Goal: Navigation & Orientation: Find specific page/section

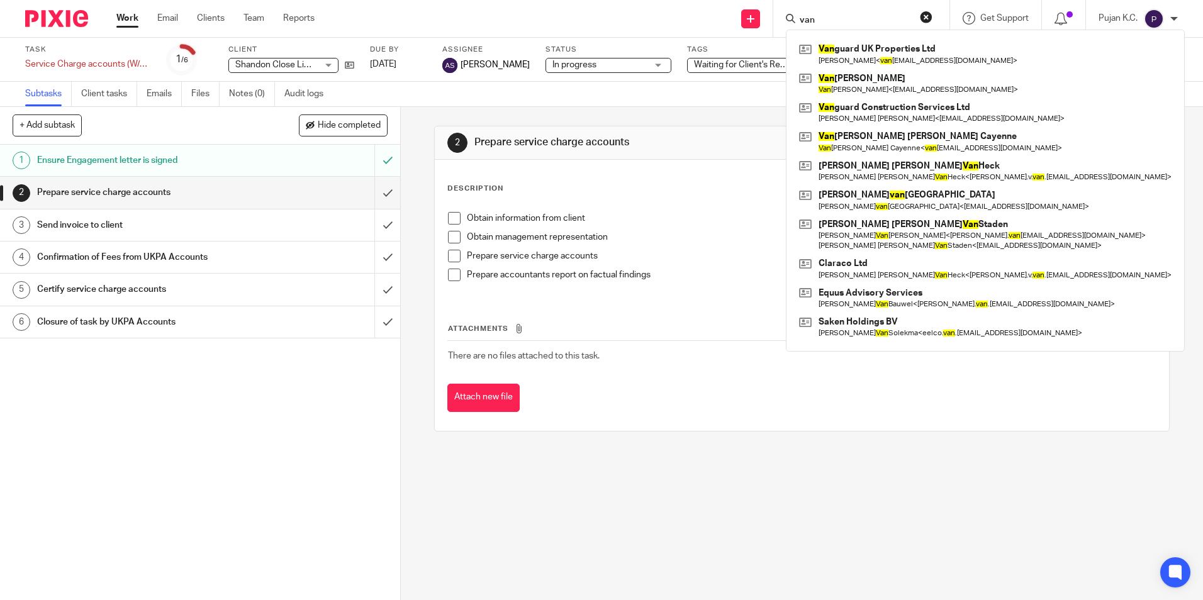
type input "van"
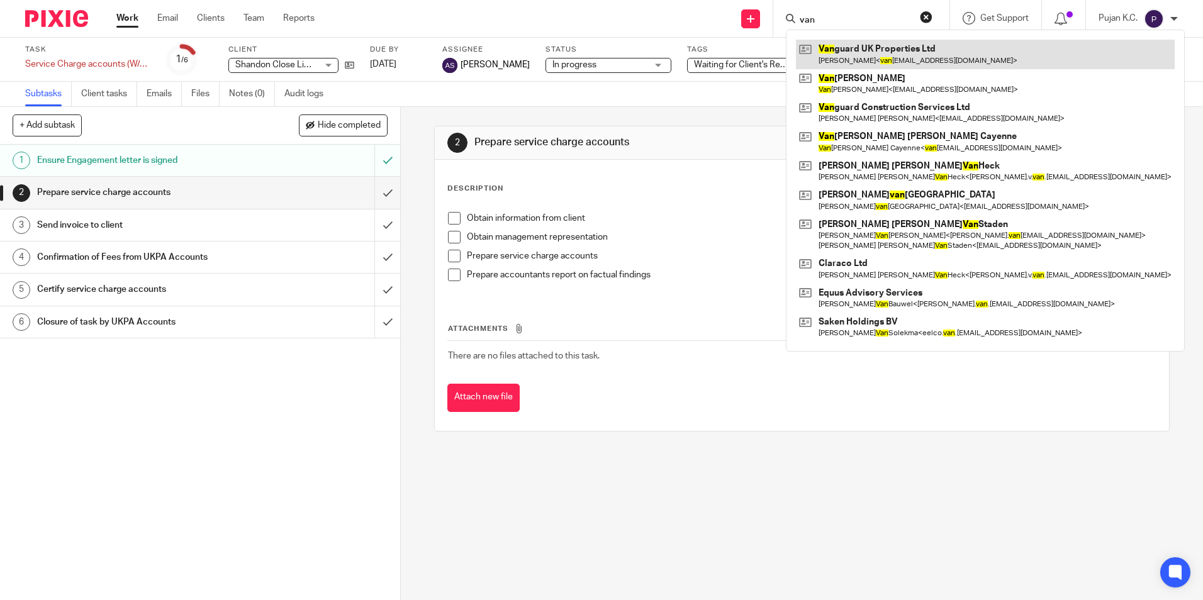
click at [849, 52] on link at bounding box center [985, 54] width 379 height 29
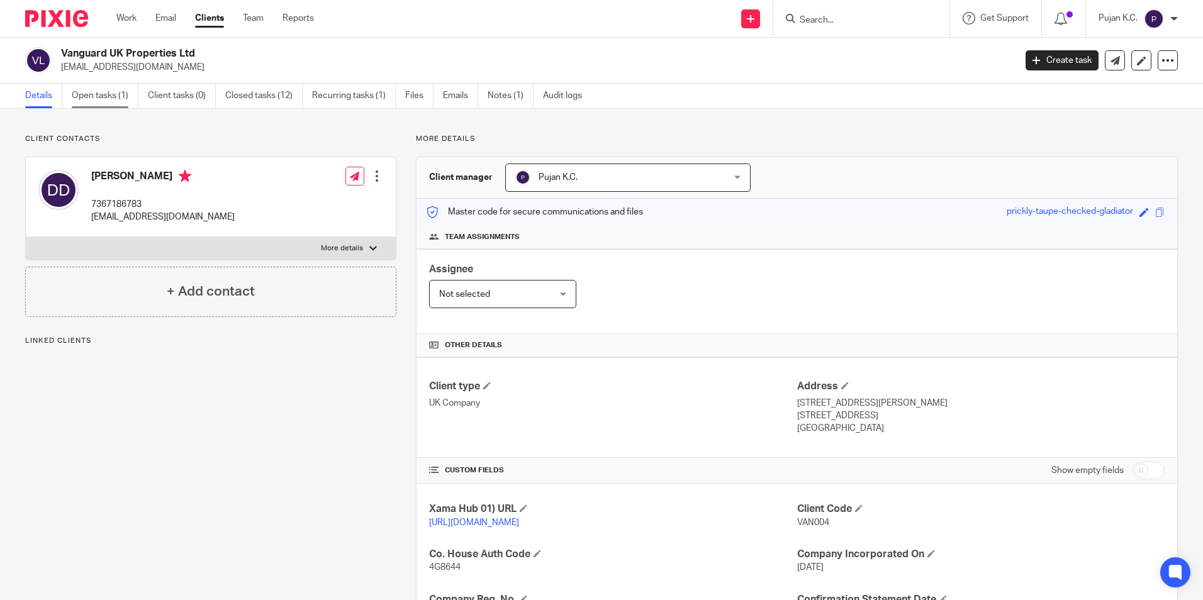
click at [82, 99] on link "Open tasks (1)" at bounding box center [105, 96] width 67 height 25
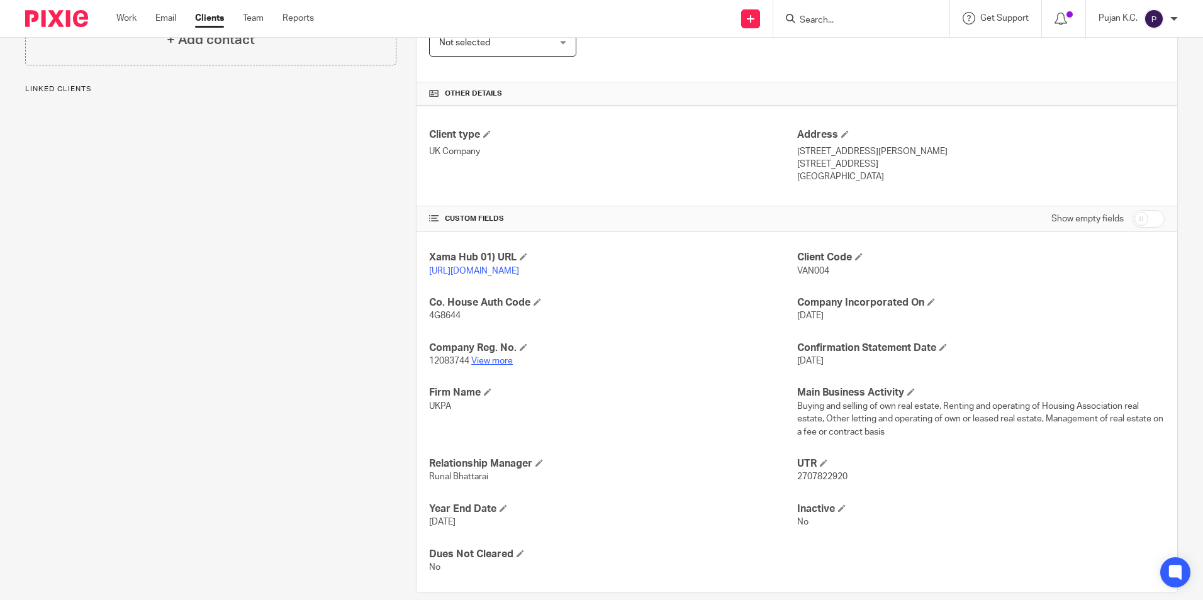
click at [491, 366] on link "View more" at bounding box center [492, 361] width 42 height 9
click at [844, 18] on input "Search" at bounding box center [855, 20] width 113 height 11
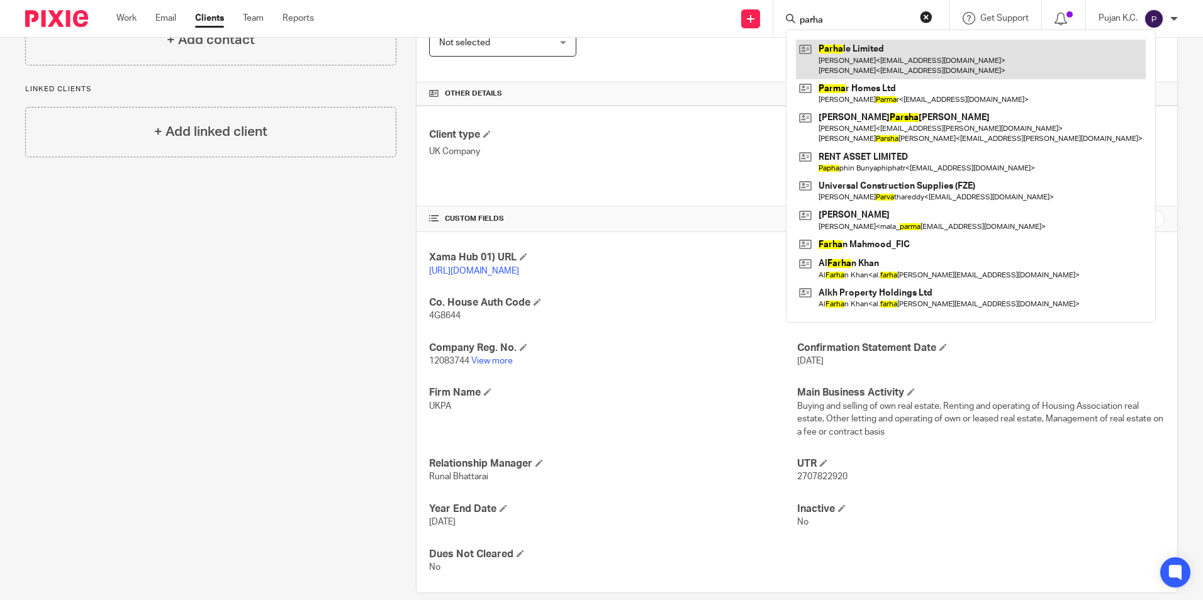
type input "parha"
click at [850, 57] on link at bounding box center [971, 59] width 350 height 39
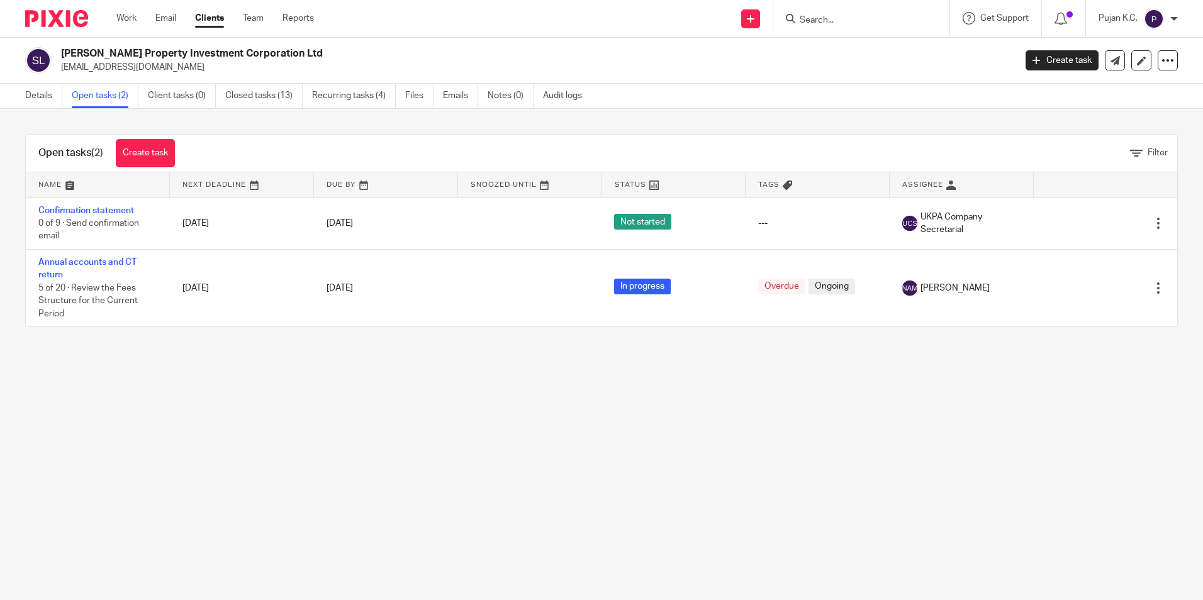
click at [868, 20] on input "Search" at bounding box center [855, 20] width 113 height 11
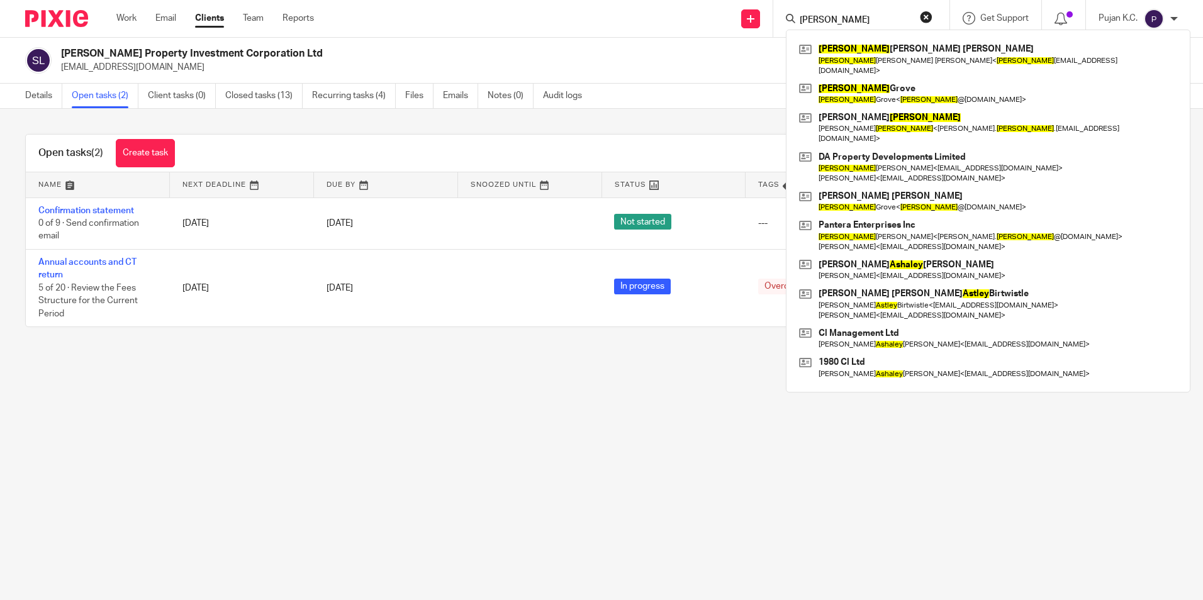
drag, startPoint x: 830, startPoint y: 15, endPoint x: 782, endPoint y: 11, distance: 48.7
click at [782, 11] on div "[PERSON_NAME] [PERSON_NAME] [PERSON_NAME] [PERSON_NAME] [PERSON_NAME] < [PERSON…" at bounding box center [861, 18] width 176 height 37
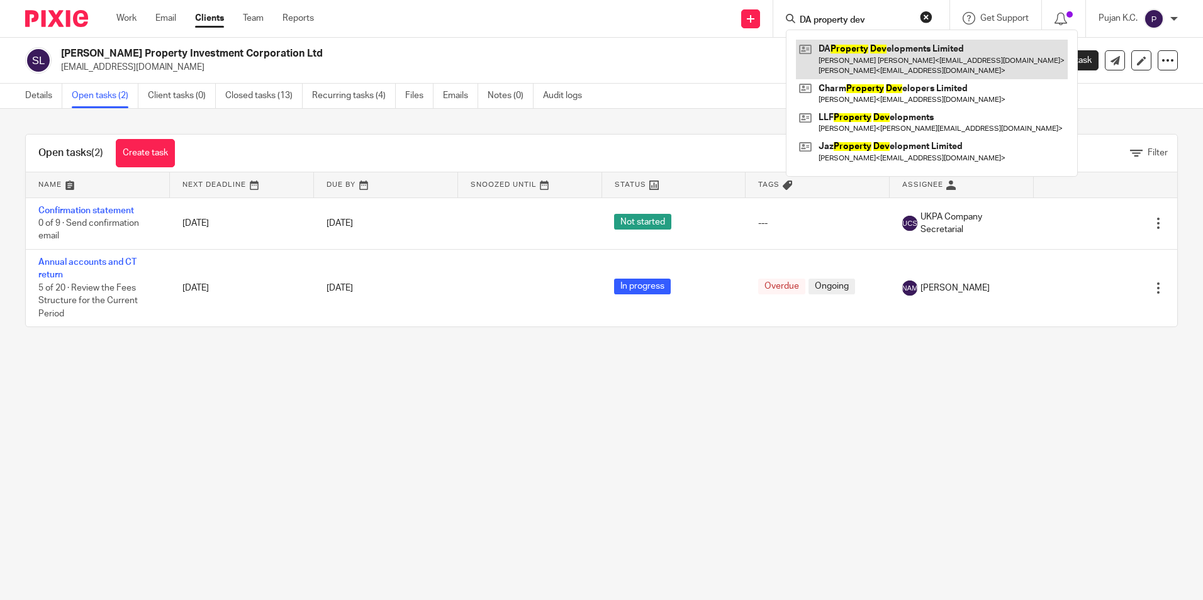
type input "DA property dev"
click at [894, 65] on link at bounding box center [932, 59] width 272 height 39
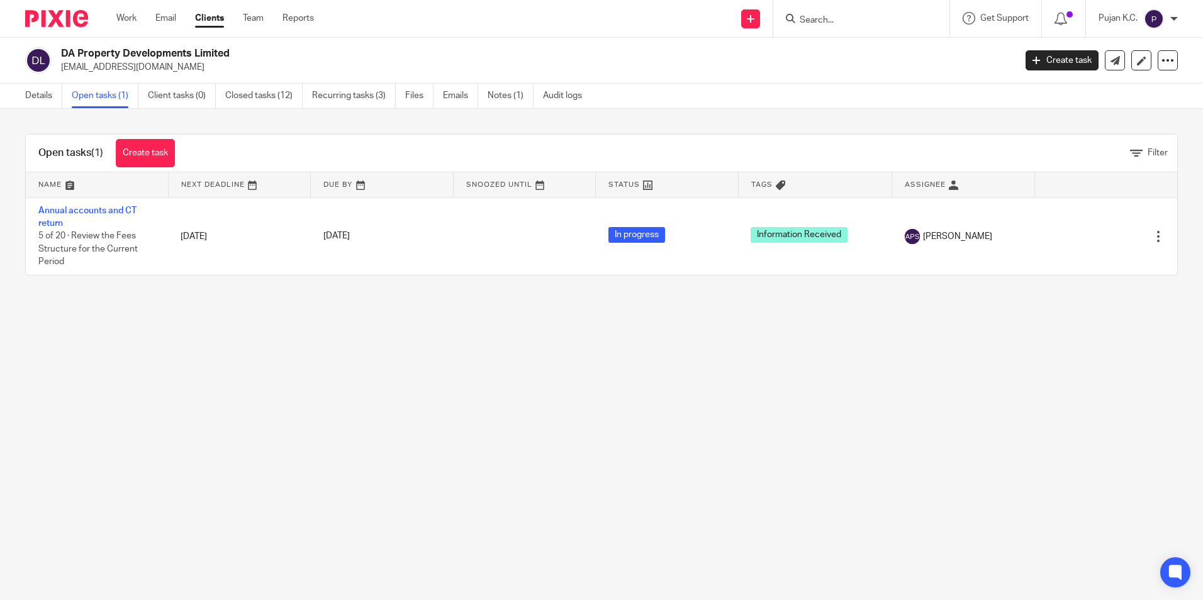
click at [52, 19] on img at bounding box center [56, 18] width 63 height 17
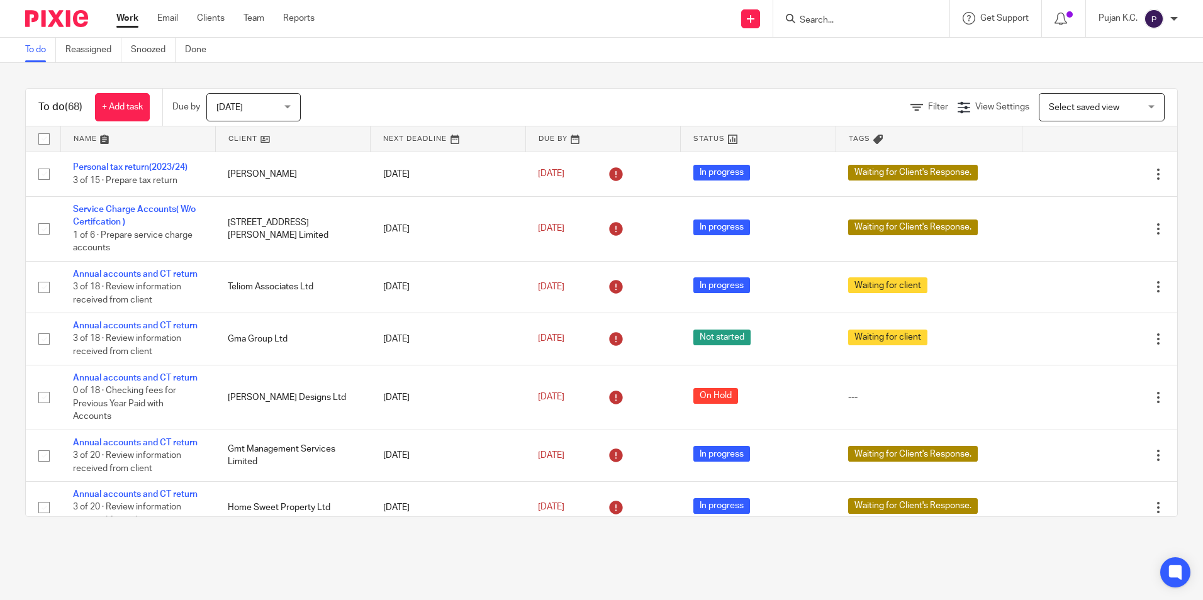
click at [816, 16] on input "Search" at bounding box center [855, 20] width 113 height 11
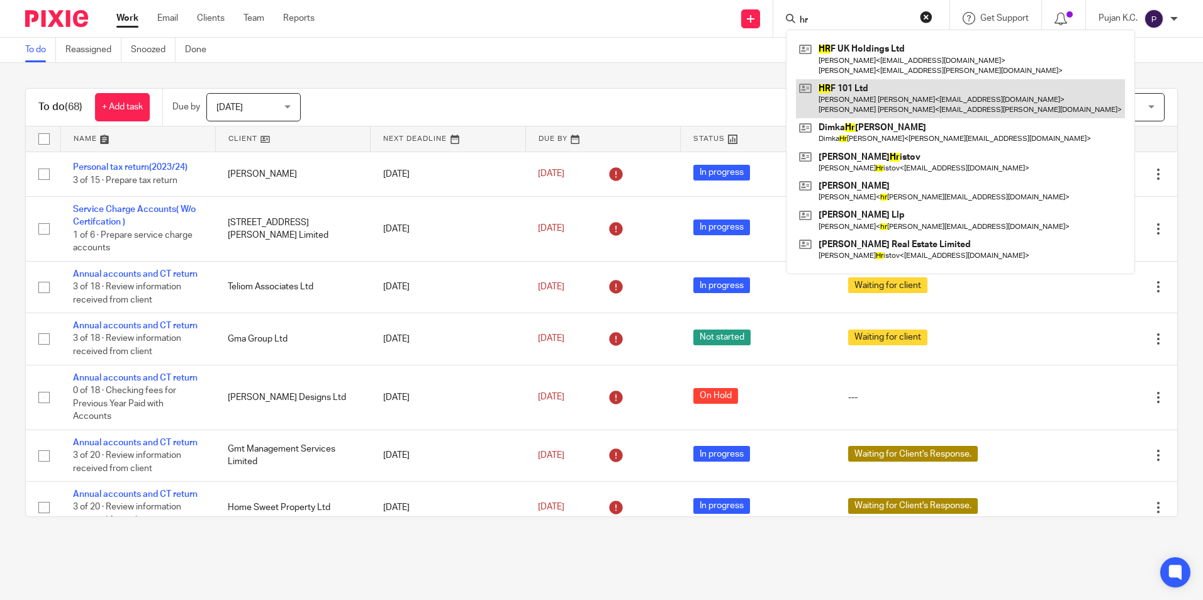
type input "hr"
click at [885, 98] on link at bounding box center [960, 98] width 329 height 39
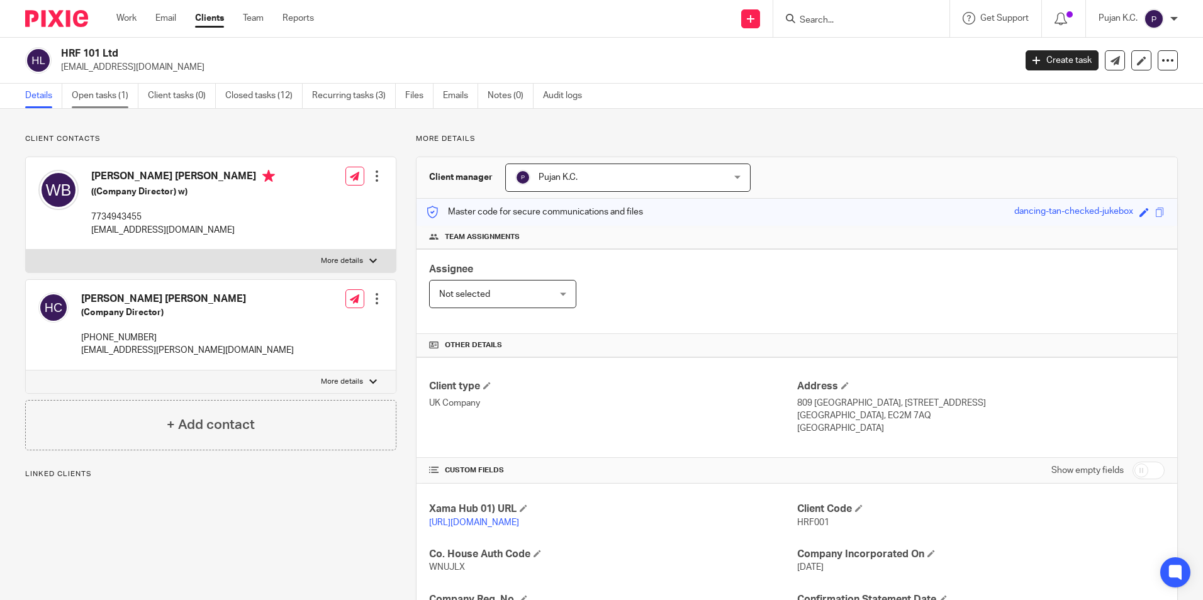
click at [110, 101] on link "Open tasks (1)" at bounding box center [105, 96] width 67 height 25
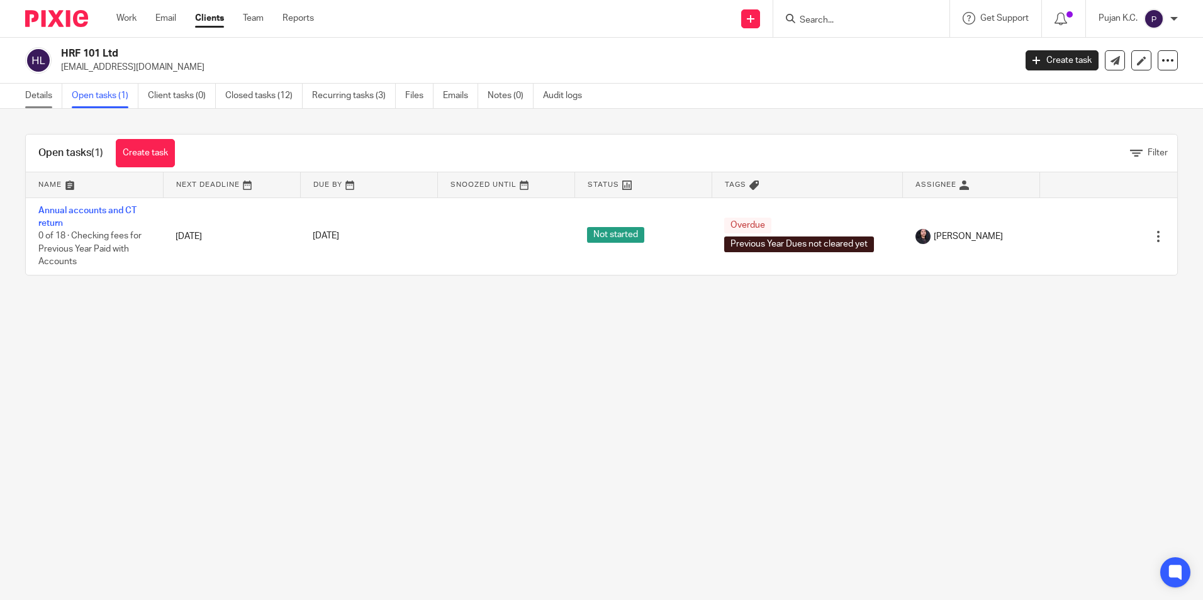
click at [38, 98] on link "Details" at bounding box center [43, 96] width 37 height 25
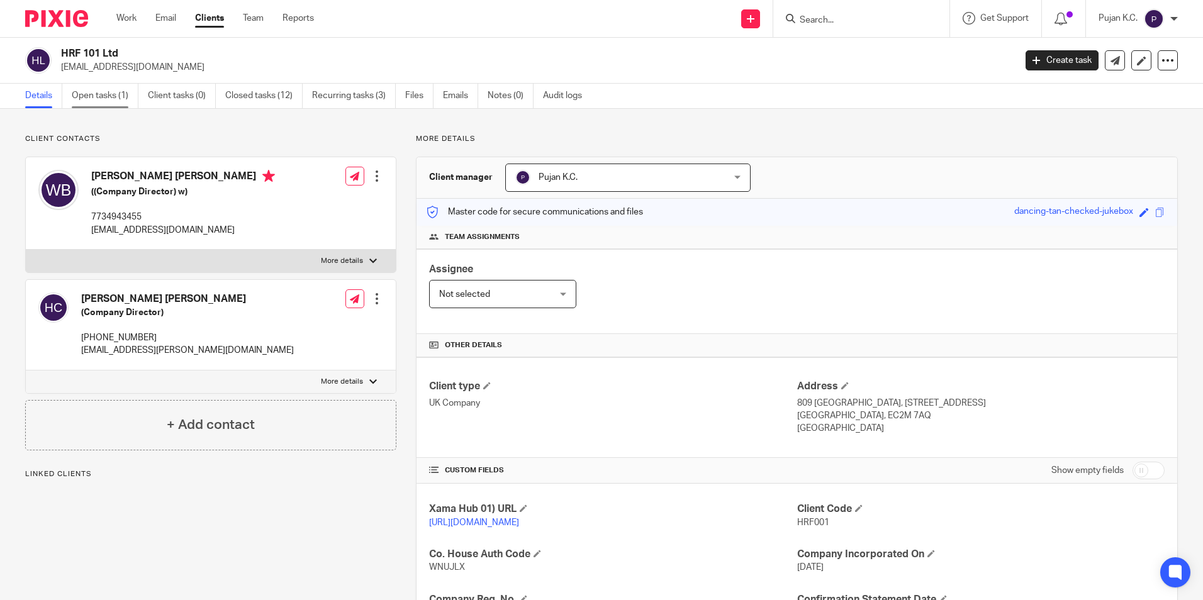
click at [82, 98] on link "Open tasks (1)" at bounding box center [105, 96] width 67 height 25
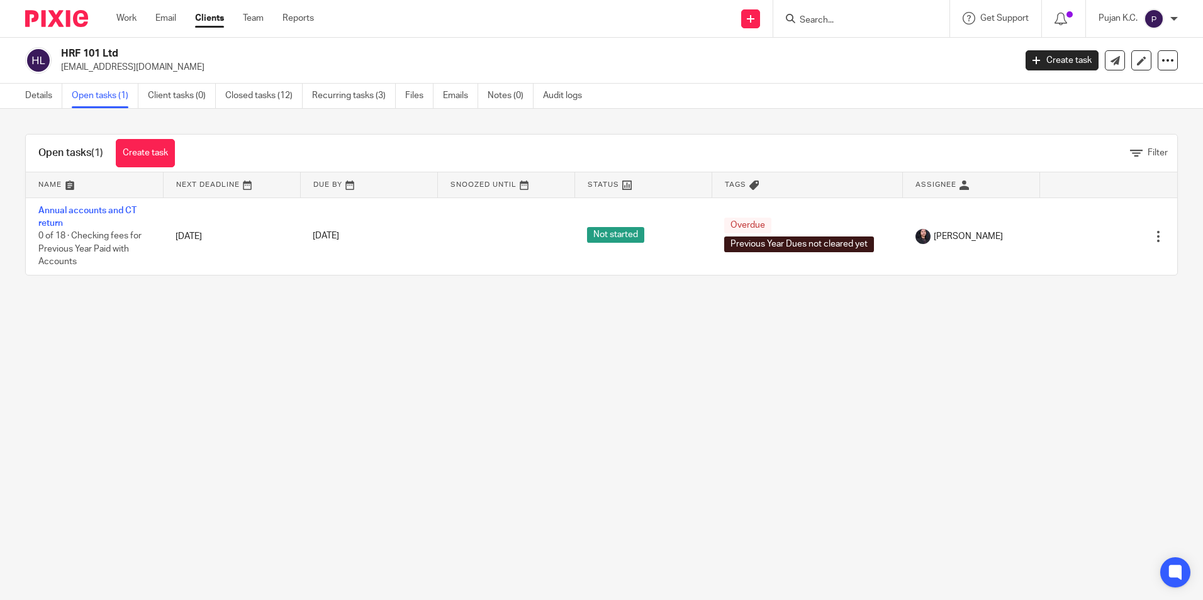
click at [835, 20] on input "Search" at bounding box center [855, 20] width 113 height 11
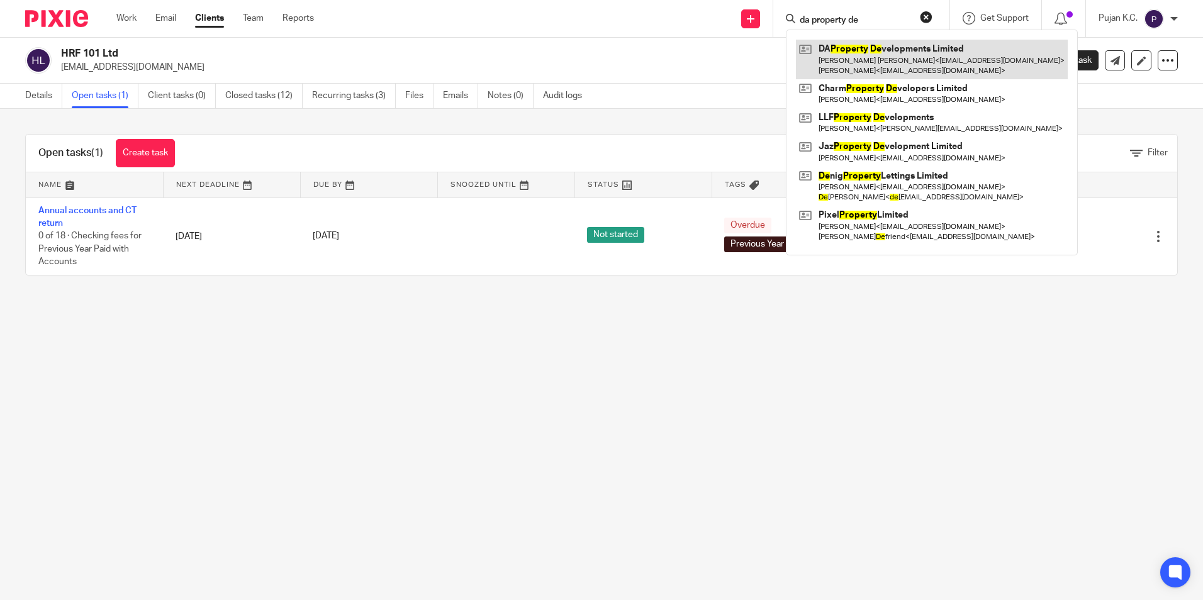
type input "da property de"
click at [963, 57] on link at bounding box center [932, 59] width 272 height 39
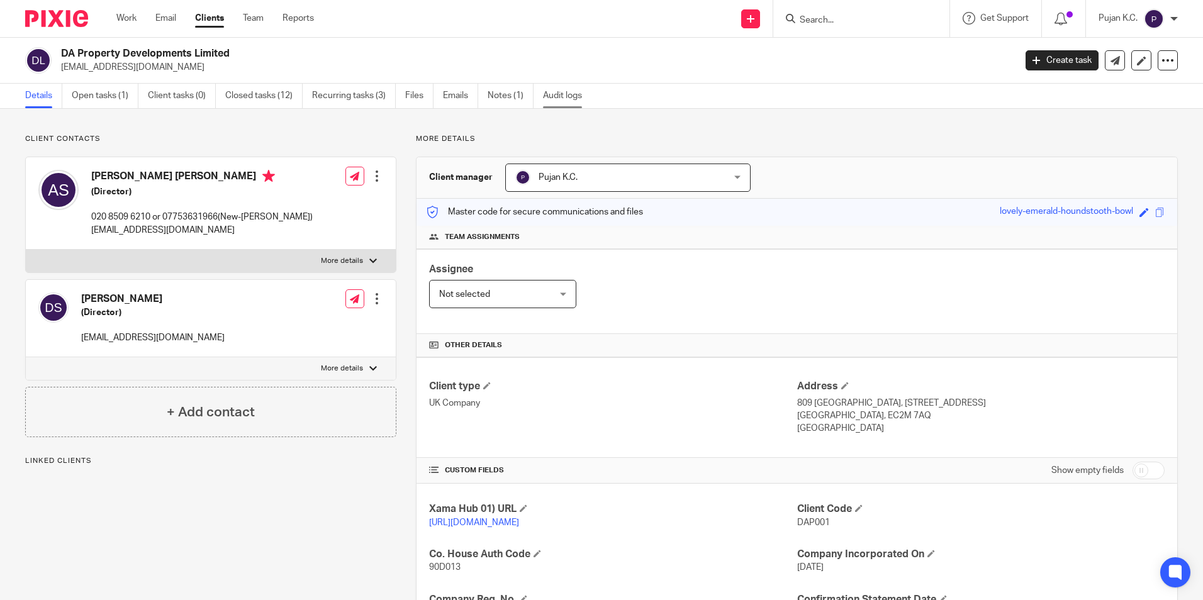
click at [556, 102] on link "Audit logs" at bounding box center [567, 96] width 48 height 25
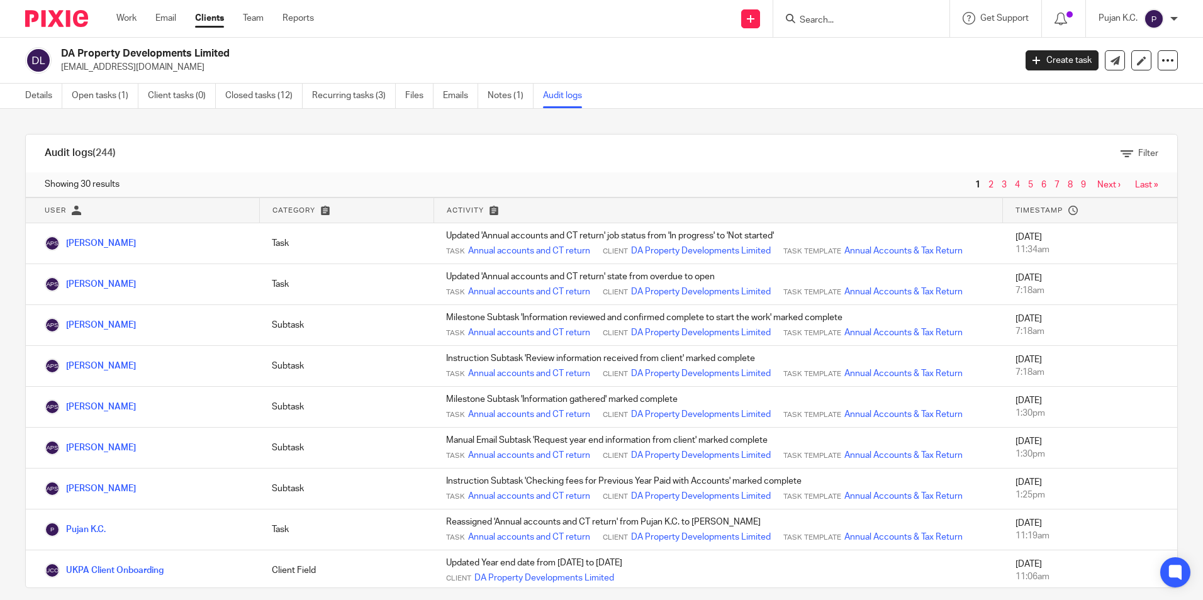
click at [847, 16] on input "Search" at bounding box center [855, 20] width 113 height 11
click at [249, 25] on link "Team" at bounding box center [253, 18] width 21 height 13
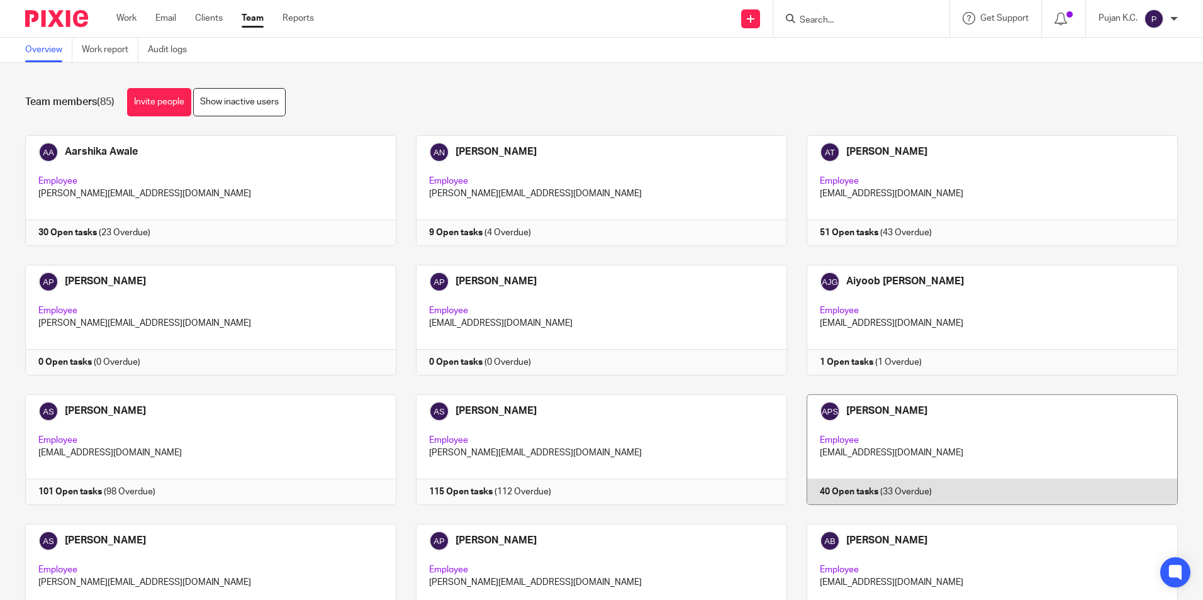
drag, startPoint x: 869, startPoint y: 418, endPoint x: 863, endPoint y: 400, distance: 19.1
click at [868, 417] on link at bounding box center [982, 450] width 391 height 111
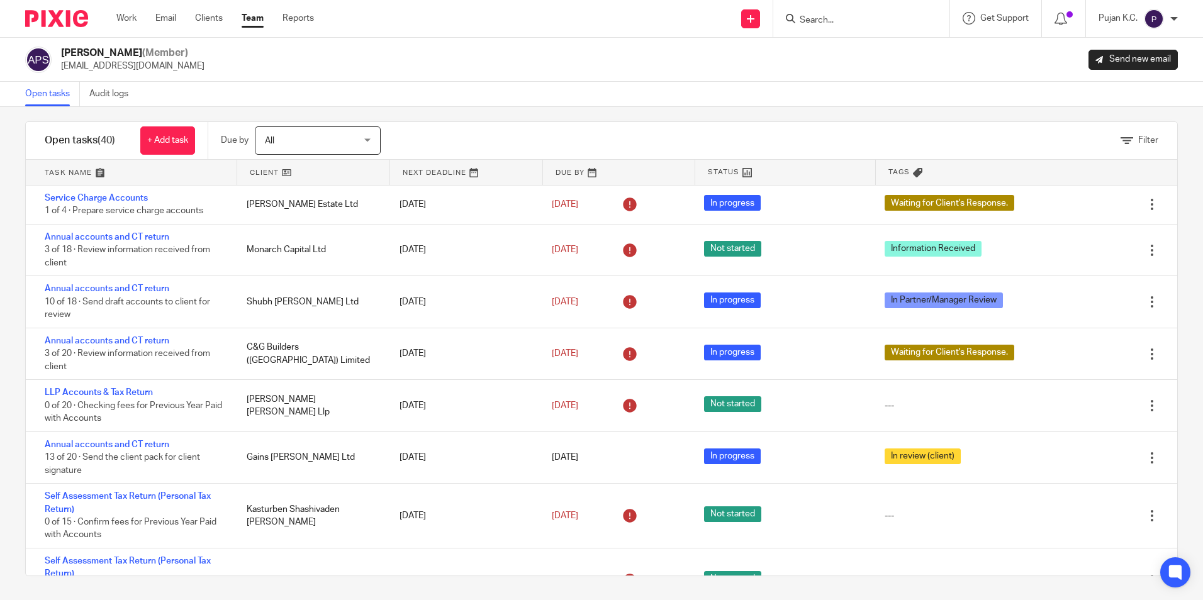
scroll to position [12, 0]
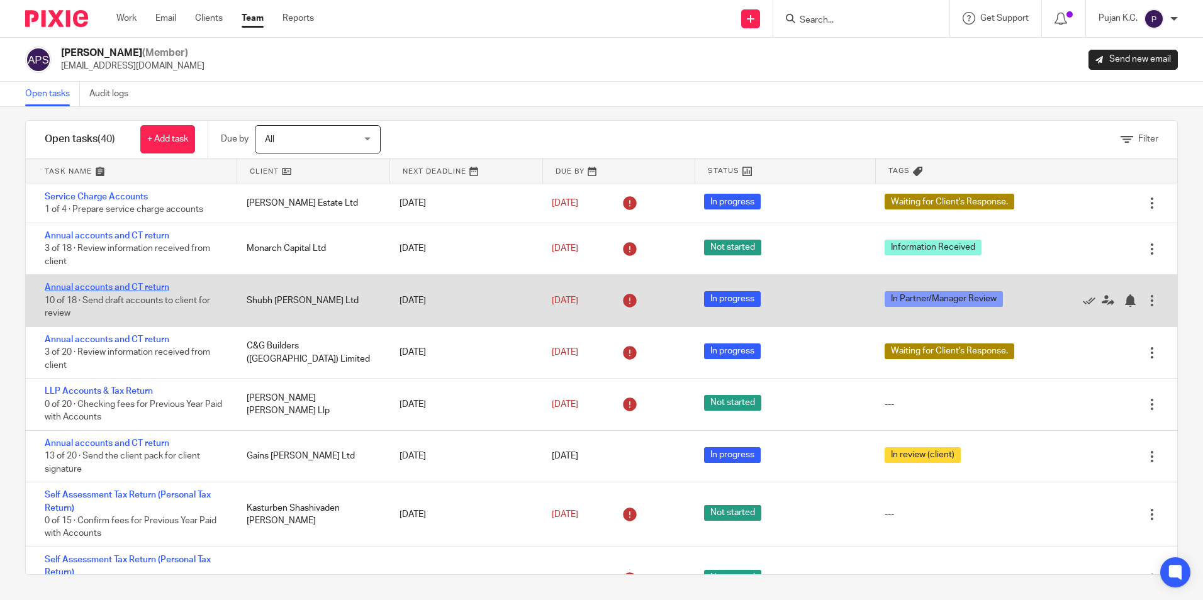
click at [97, 291] on link "Annual accounts and CT return" at bounding box center [107, 287] width 125 height 9
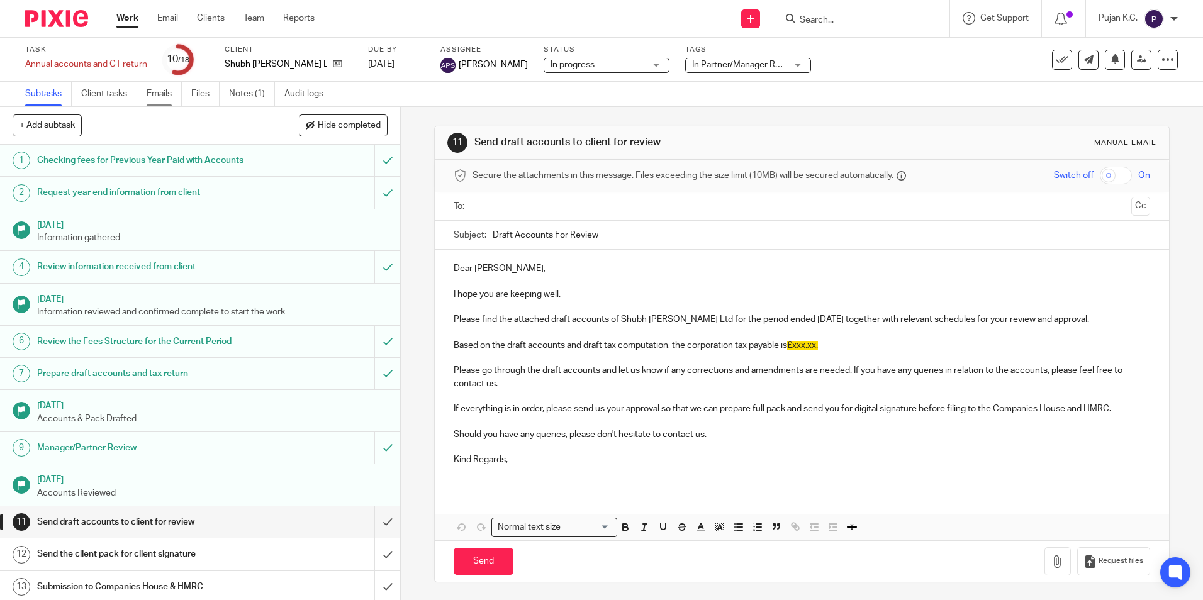
click at [162, 94] on link "Emails" at bounding box center [164, 94] width 35 height 25
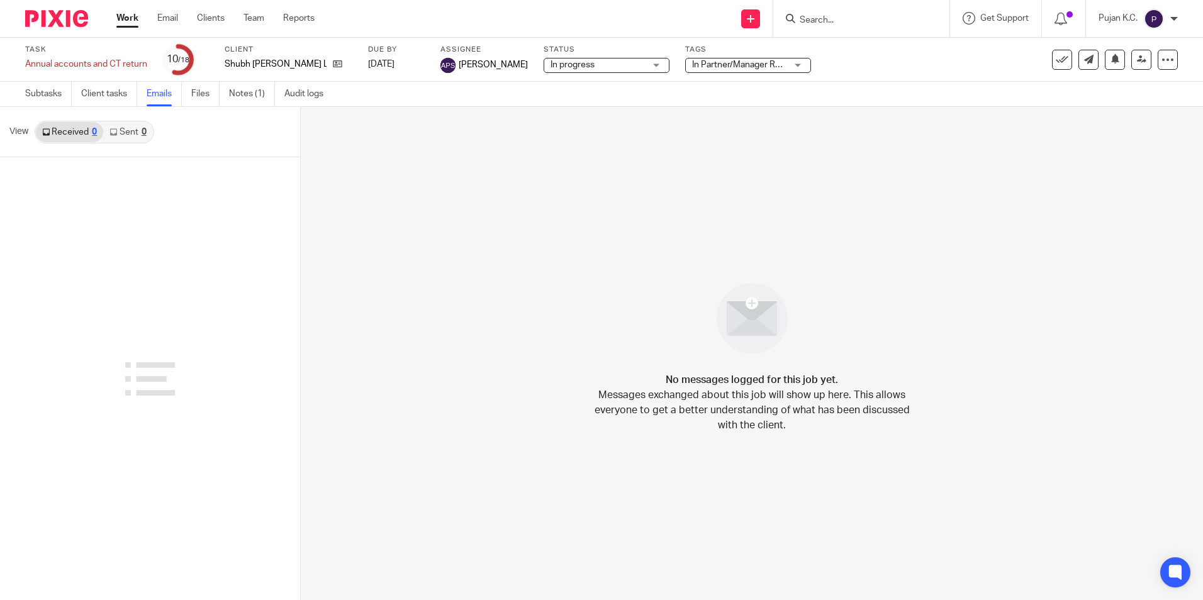
click at [128, 130] on link "Sent 0" at bounding box center [127, 132] width 49 height 20
click at [45, 90] on link "Subtasks" at bounding box center [48, 94] width 47 height 25
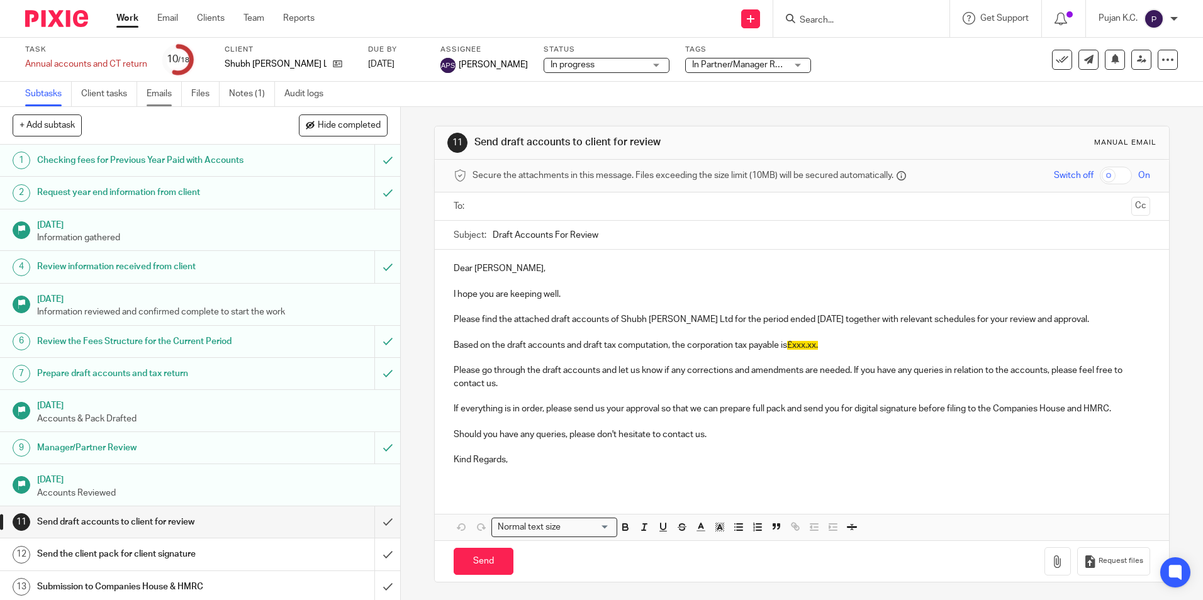
click at [154, 96] on link "Emails" at bounding box center [164, 94] width 35 height 25
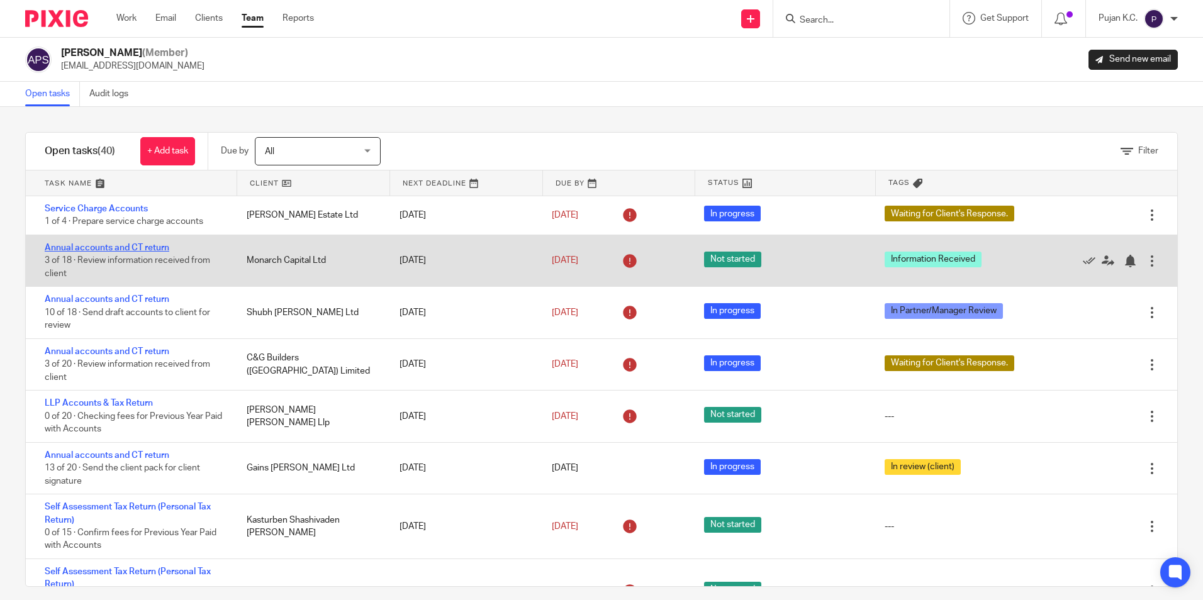
click at [147, 250] on link "Annual accounts and CT return" at bounding box center [107, 248] width 125 height 9
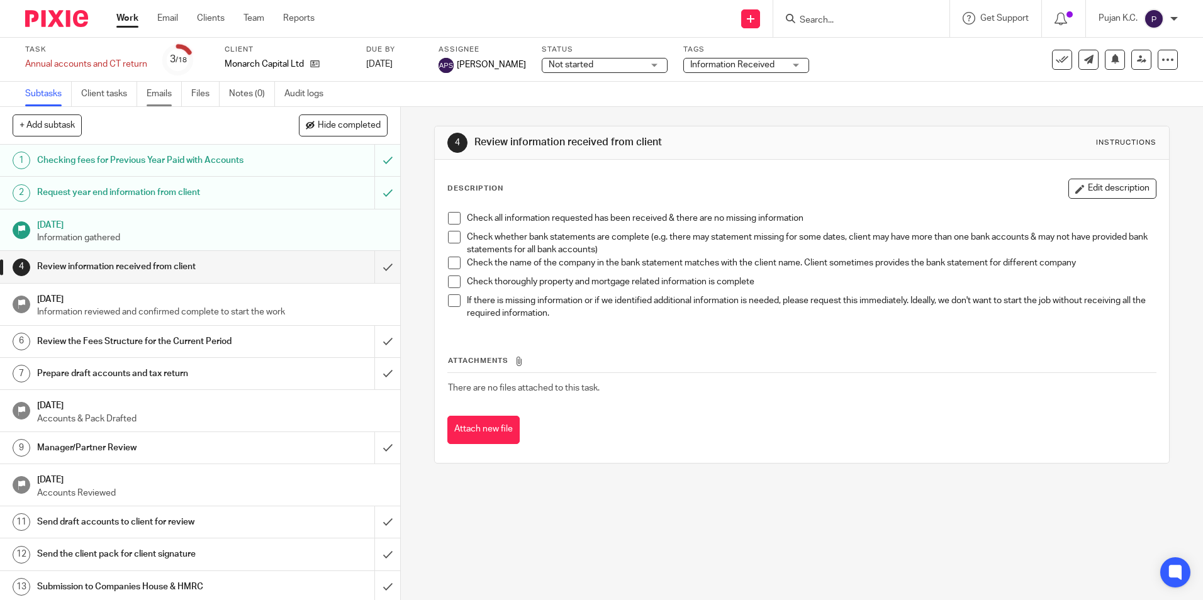
click at [169, 89] on link "Emails" at bounding box center [164, 94] width 35 height 25
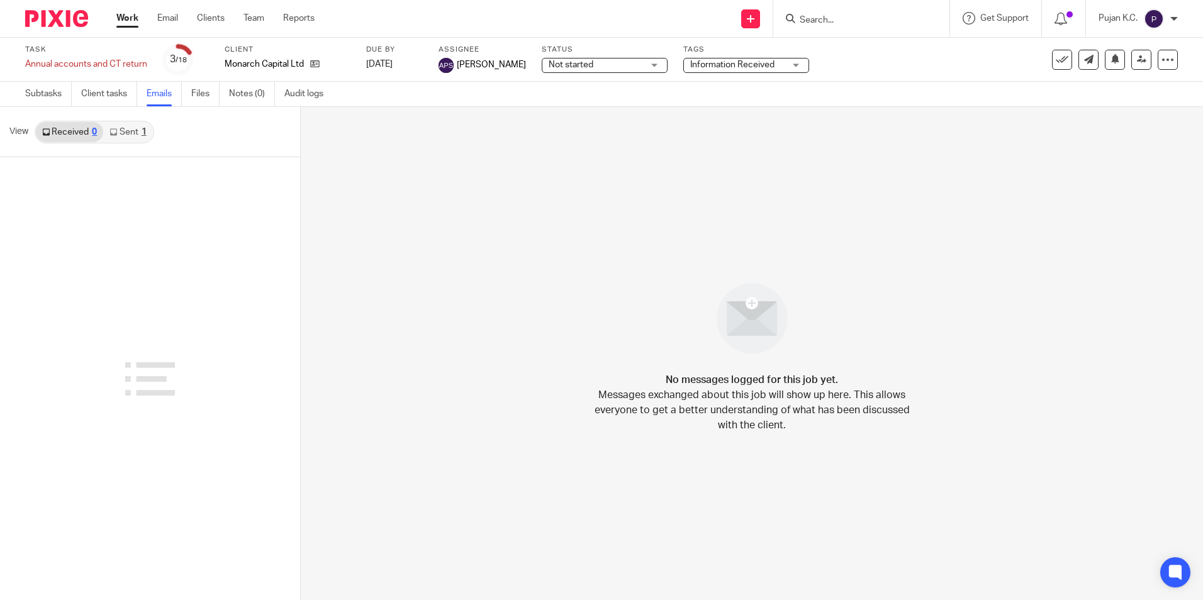
click at [125, 137] on link "Sent 1" at bounding box center [127, 132] width 49 height 20
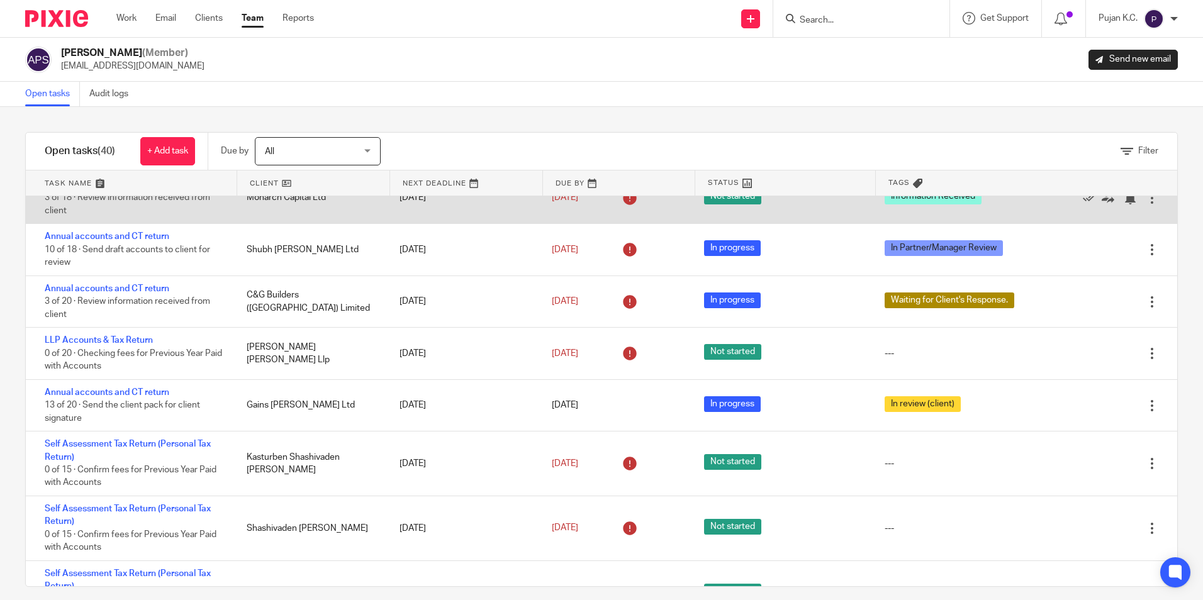
scroll to position [126, 0]
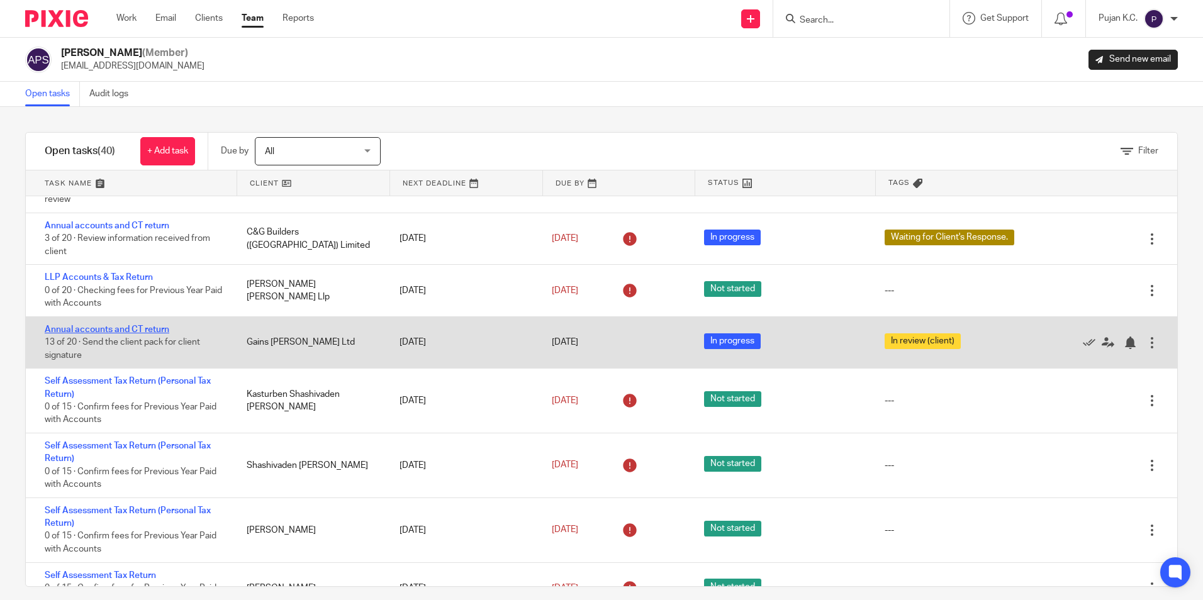
click at [161, 328] on link "Annual accounts and CT return" at bounding box center [107, 329] width 125 height 9
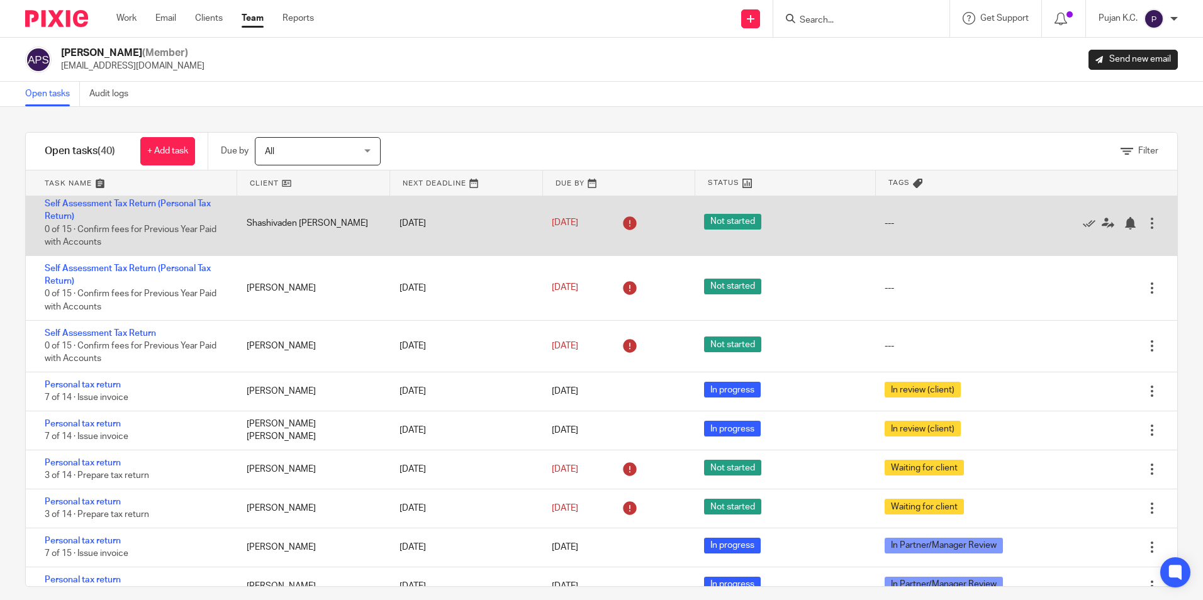
scroll to position [378, 0]
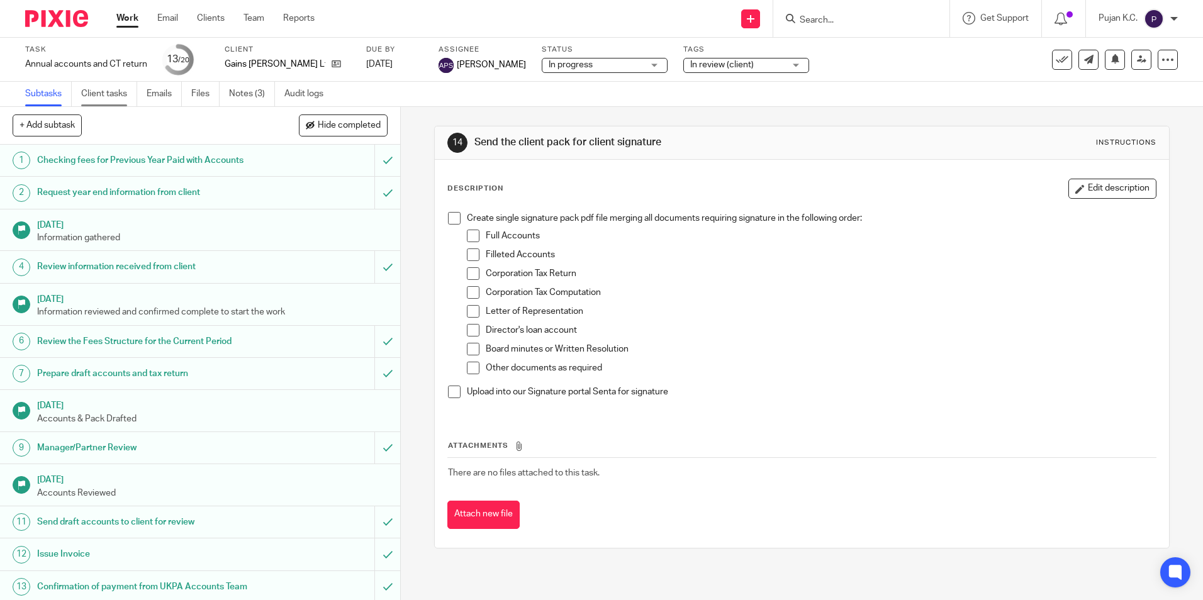
click at [137, 98] on link "Client tasks" at bounding box center [109, 94] width 56 height 25
click at [153, 98] on link "Emails" at bounding box center [164, 94] width 35 height 25
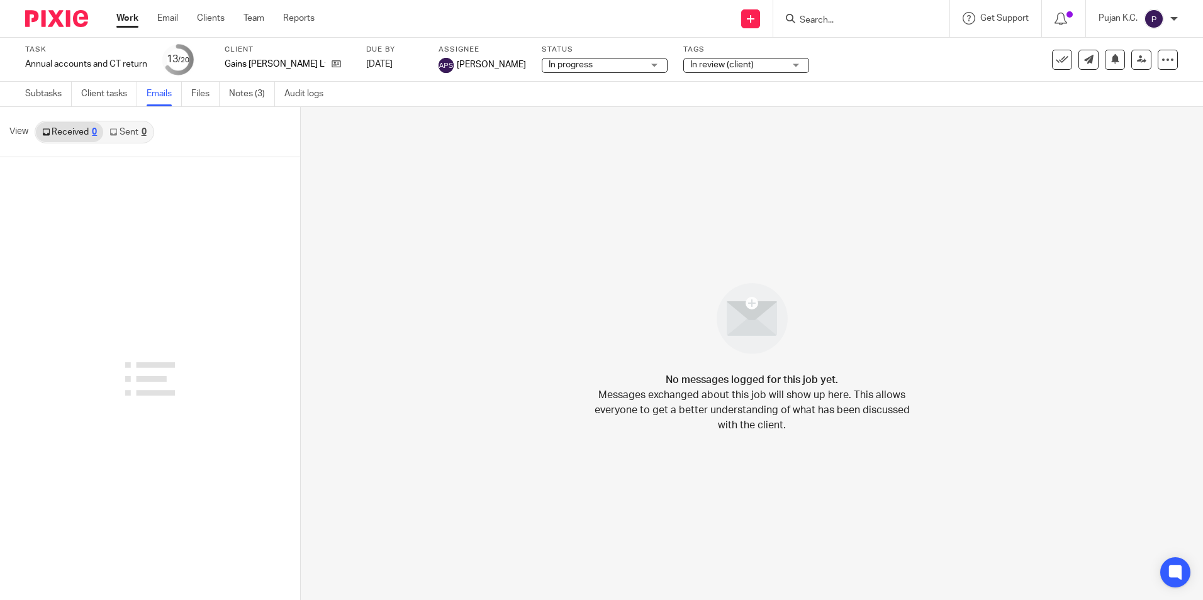
click at [130, 129] on link "Sent 0" at bounding box center [127, 132] width 49 height 20
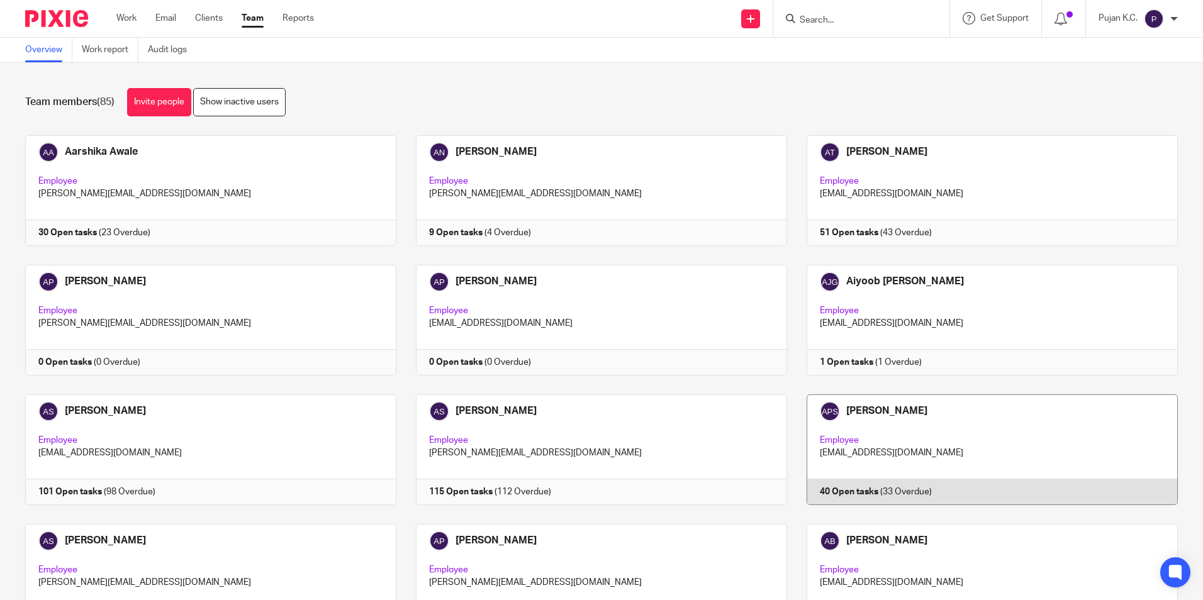
click at [941, 433] on link at bounding box center [982, 450] width 391 height 111
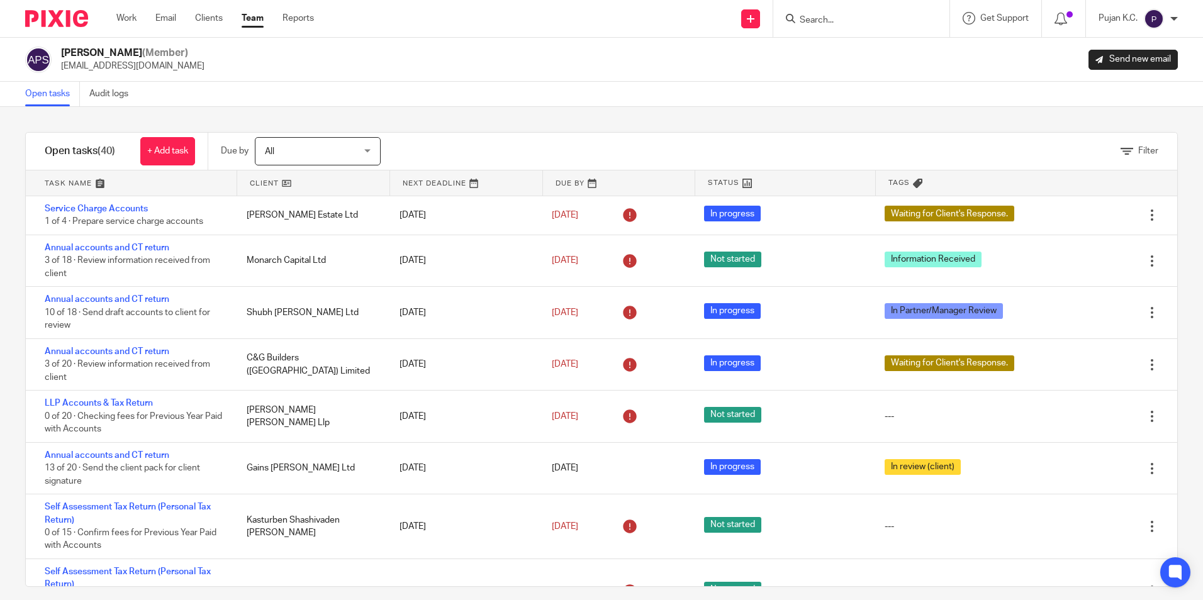
click at [809, 19] on input "Search" at bounding box center [855, 20] width 113 height 11
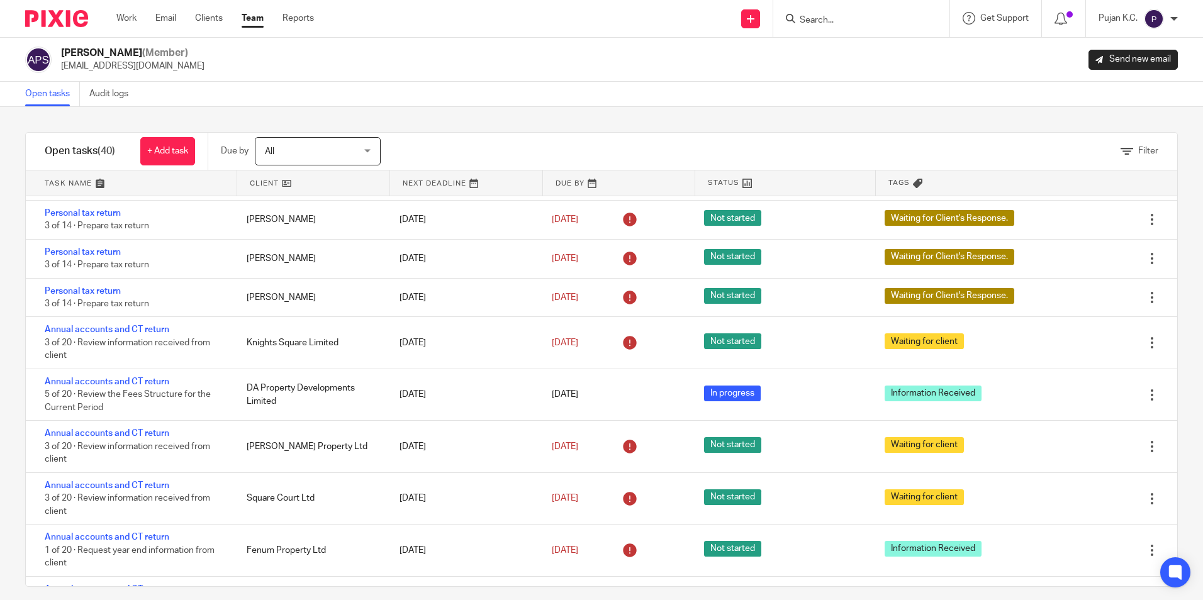
scroll to position [1384, 0]
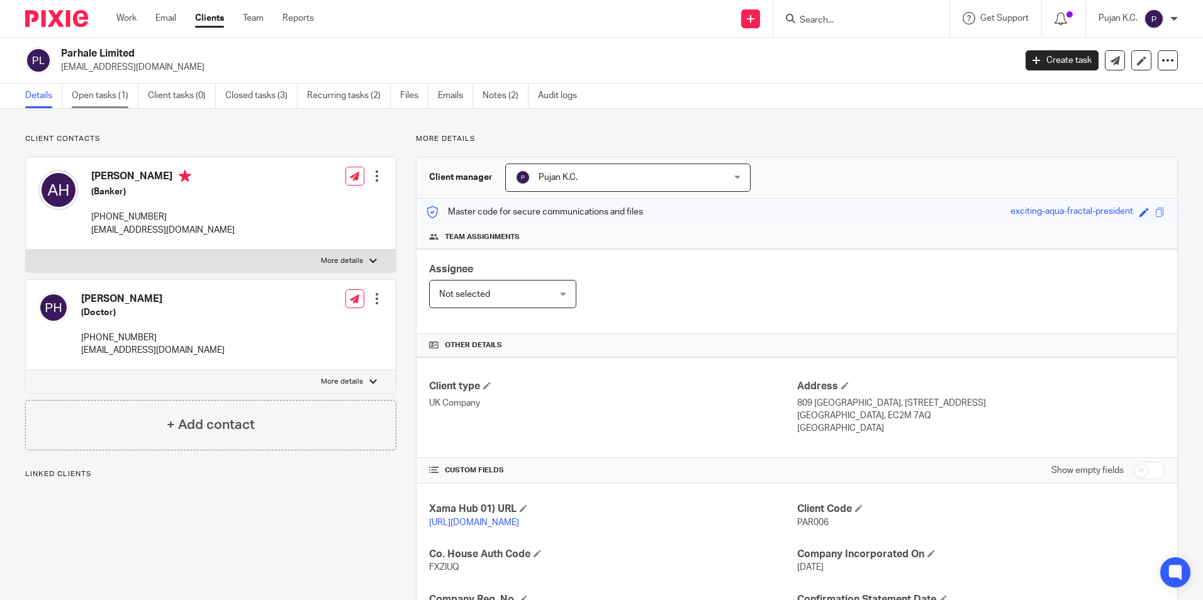
click at [89, 95] on link "Open tasks (1)" at bounding box center [105, 96] width 67 height 25
click at [33, 94] on link "Details" at bounding box center [43, 96] width 37 height 25
drag, startPoint x: 0, startPoint y: 0, endPoint x: 92, endPoint y: 216, distance: 235.2
click at [92, 216] on p "[PHONE_NUMBER]" at bounding box center [162, 217] width 143 height 13
copy p "[PHONE_NUMBER]"
